Goal: Task Accomplishment & Management: Use online tool/utility

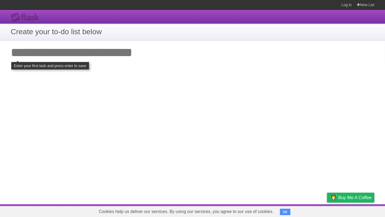
click at [280, 212] on button "OK" at bounding box center [285, 212] width 10 height 6
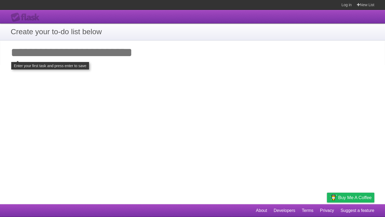
click at [76, 61] on input "Add your first task" at bounding box center [192, 52] width 385 height 25
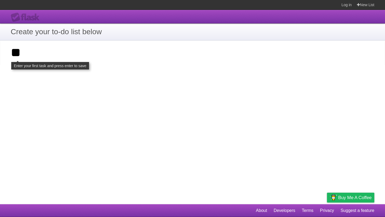
type input "*"
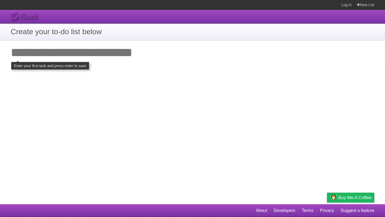
type input "*"
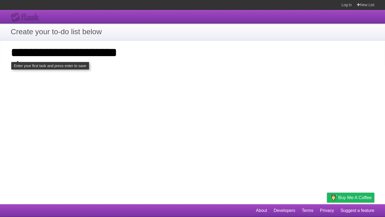
type input "**********"
click input "**********" at bounding box center [0, 0] width 0 height 0
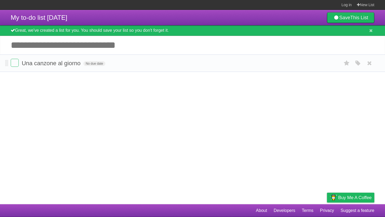
click at [110, 66] on form "Una canzone al giorno No due date White Red Blue Green Purple Orange" at bounding box center [193, 63] width 364 height 9
click at [108, 63] on form "Una canzone al giorno No due date White Red Blue Green Purple Orange" at bounding box center [193, 63] width 364 height 9
click at [51, 48] on input "Add another task" at bounding box center [192, 45] width 385 height 19
click at [370, 64] on icon at bounding box center [369, 63] width 7 height 9
click at [372, 32] on icon at bounding box center [371, 30] width 3 height 5
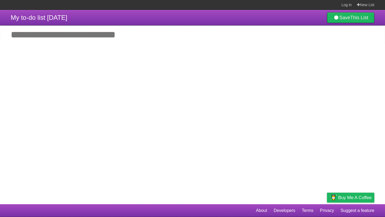
click at [52, 48] on article "My to-do list [DATE] Save This List Great, we've created a list for you. You sh…" at bounding box center [192, 107] width 385 height 195
click at [53, 44] on input "Add another task" at bounding box center [192, 34] width 385 height 19
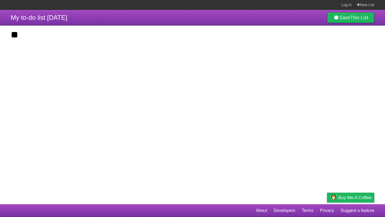
type input "*"
